Goal: Transaction & Acquisition: Purchase product/service

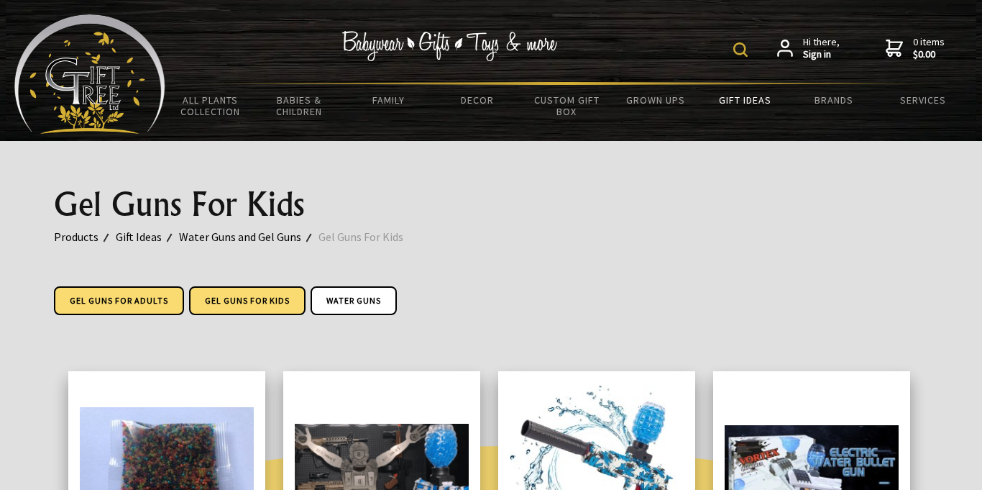
click at [75, 301] on link "Gel Guns For Adults" at bounding box center [119, 300] width 130 height 29
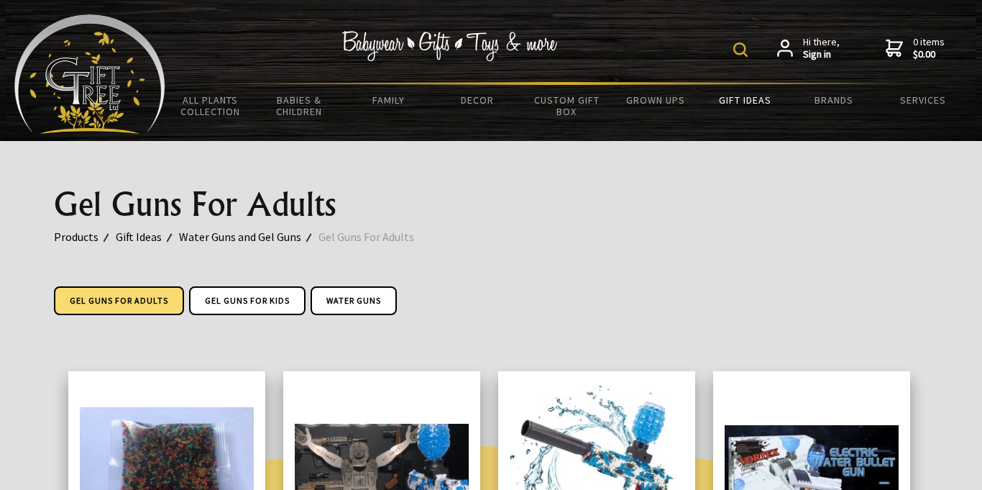
click at [743, 42] on img at bounding box center [740, 49] width 14 height 14
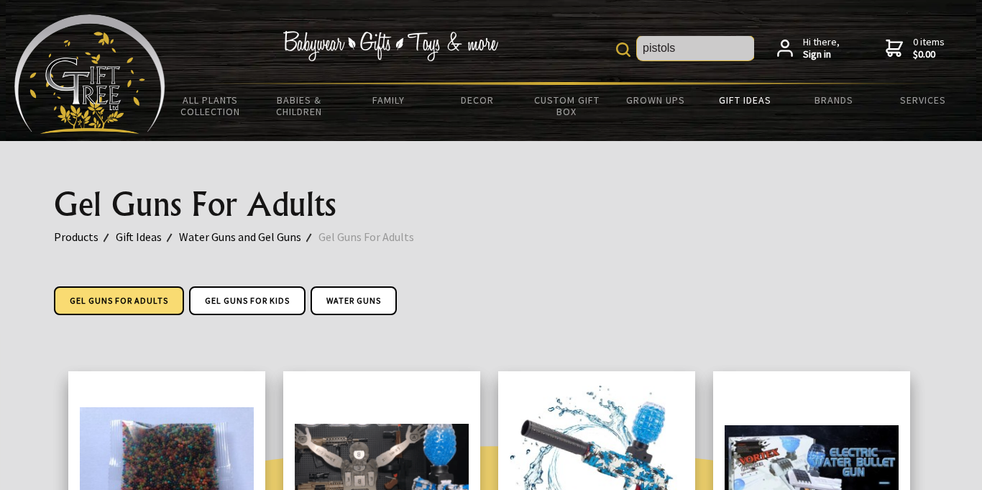
type input "pistols"
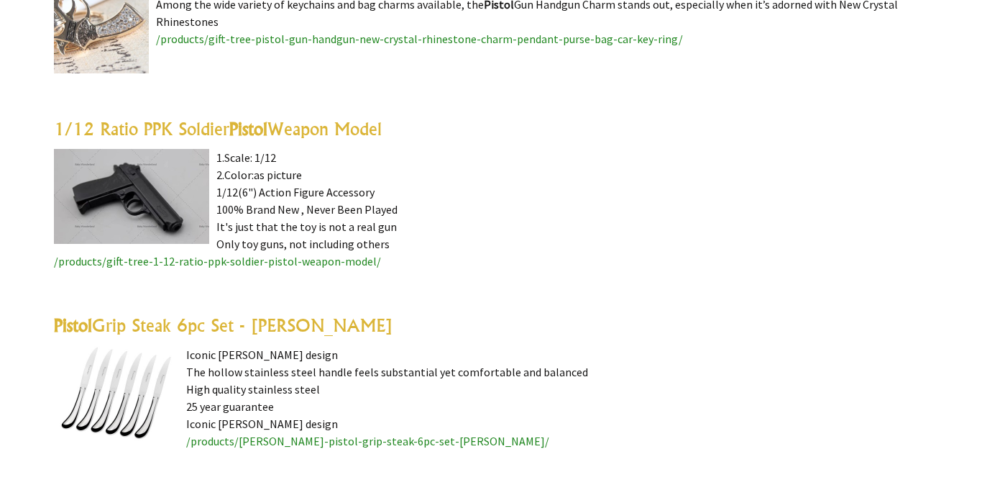
scroll to position [1200, 0]
